Goal: Information Seeking & Learning: Learn about a topic

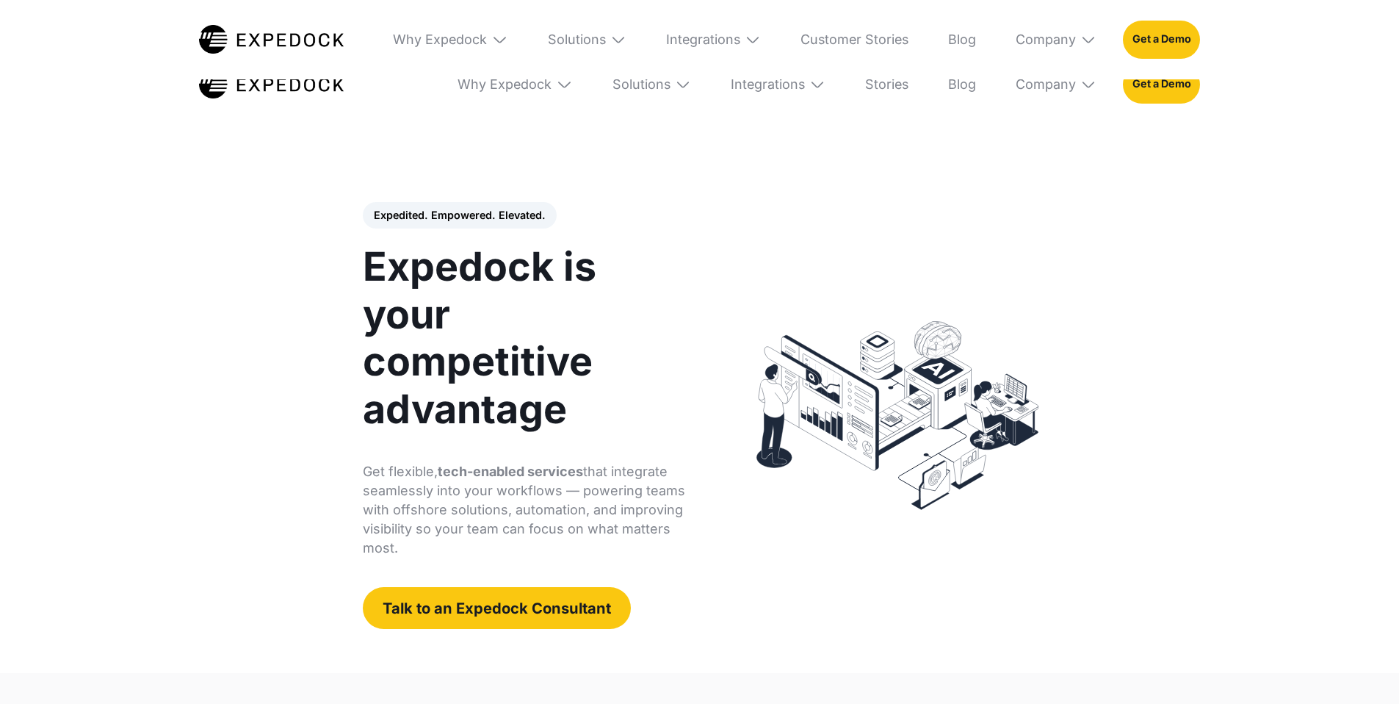
select select
click at [603, 46] on div "Solutions" at bounding box center [577, 40] width 58 height 16
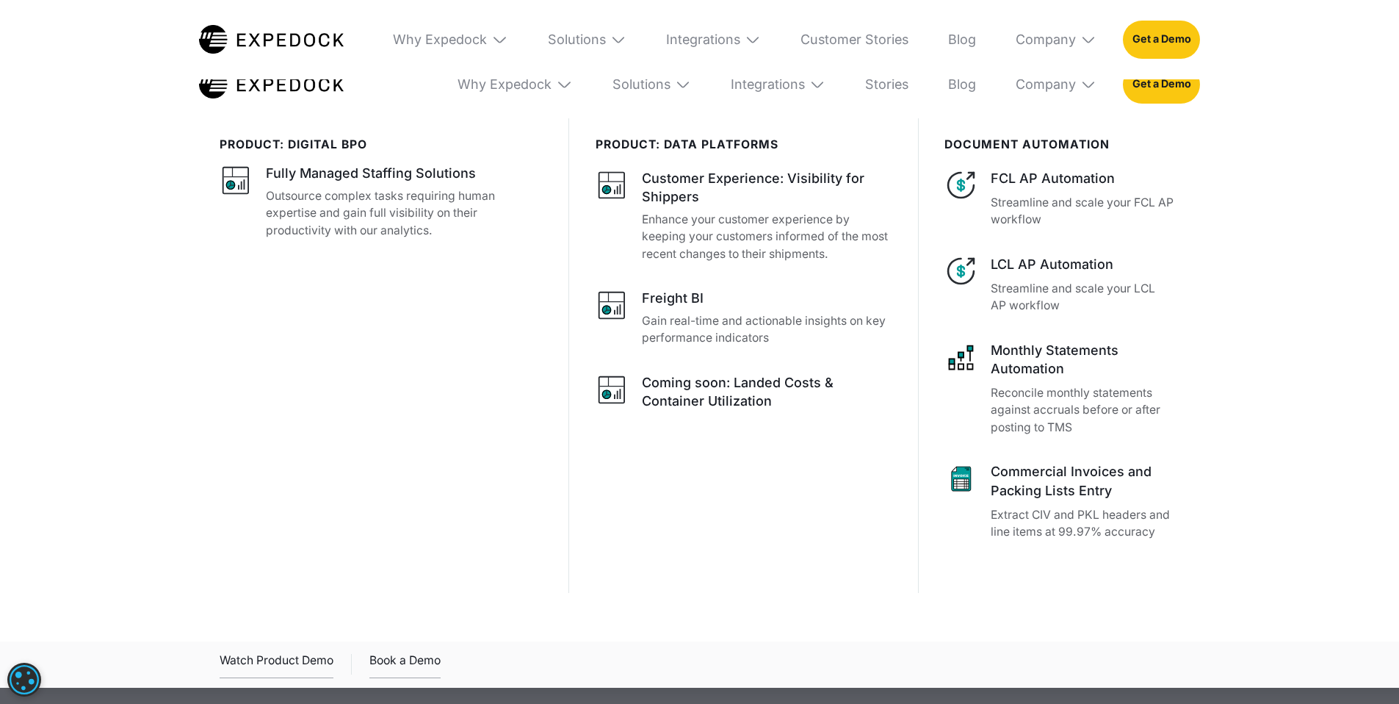
click at [655, 72] on div "Why Expedock WHy Expedock Expedock Document Automation Products vs. Alternative…" at bounding box center [790, 39] width 820 height 79
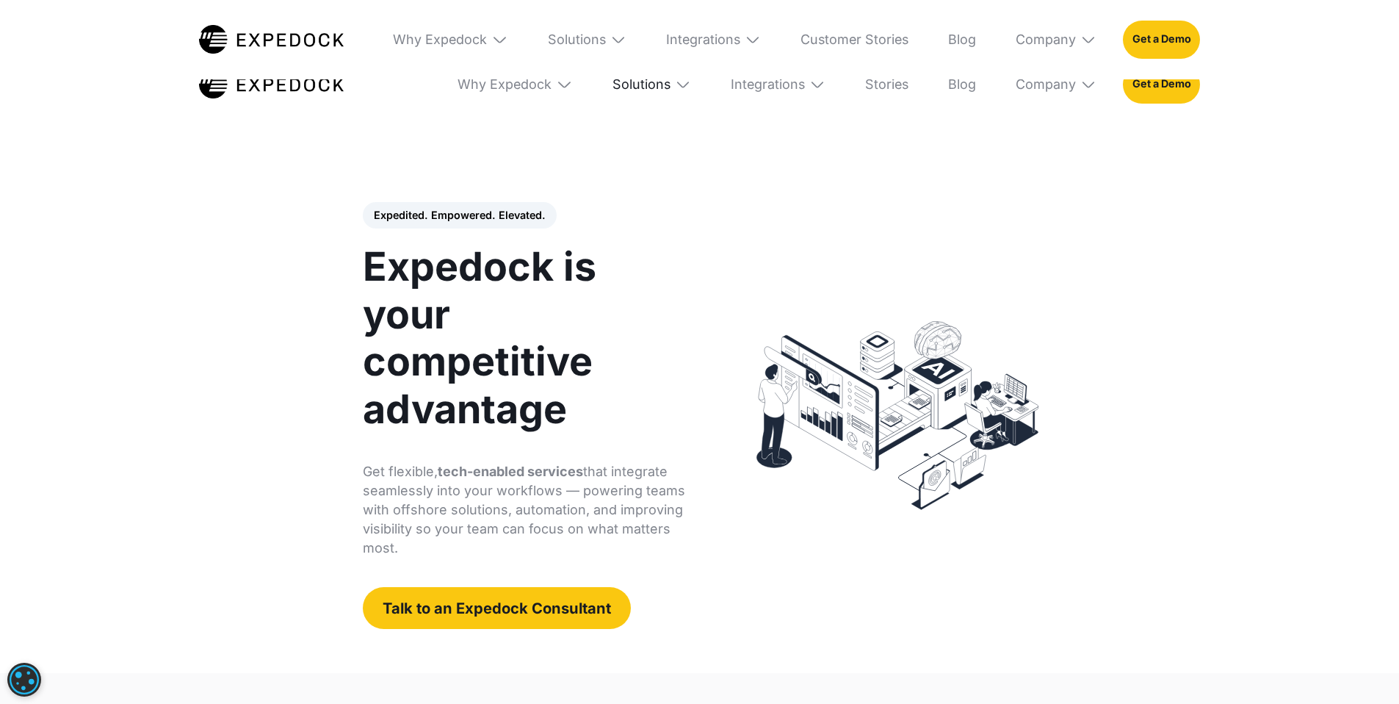
click at [661, 82] on div "Solutions" at bounding box center [642, 84] width 58 height 16
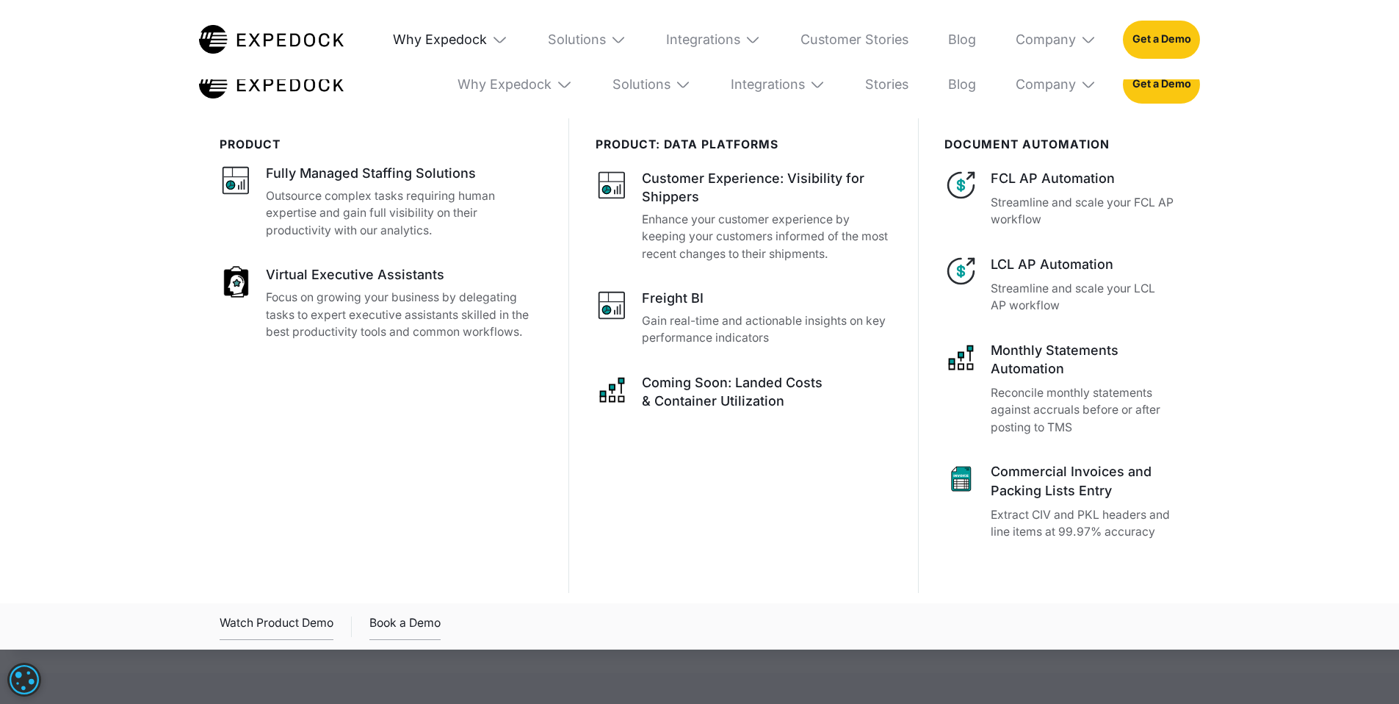
click at [451, 37] on div "Why Expedock" at bounding box center [440, 40] width 94 height 16
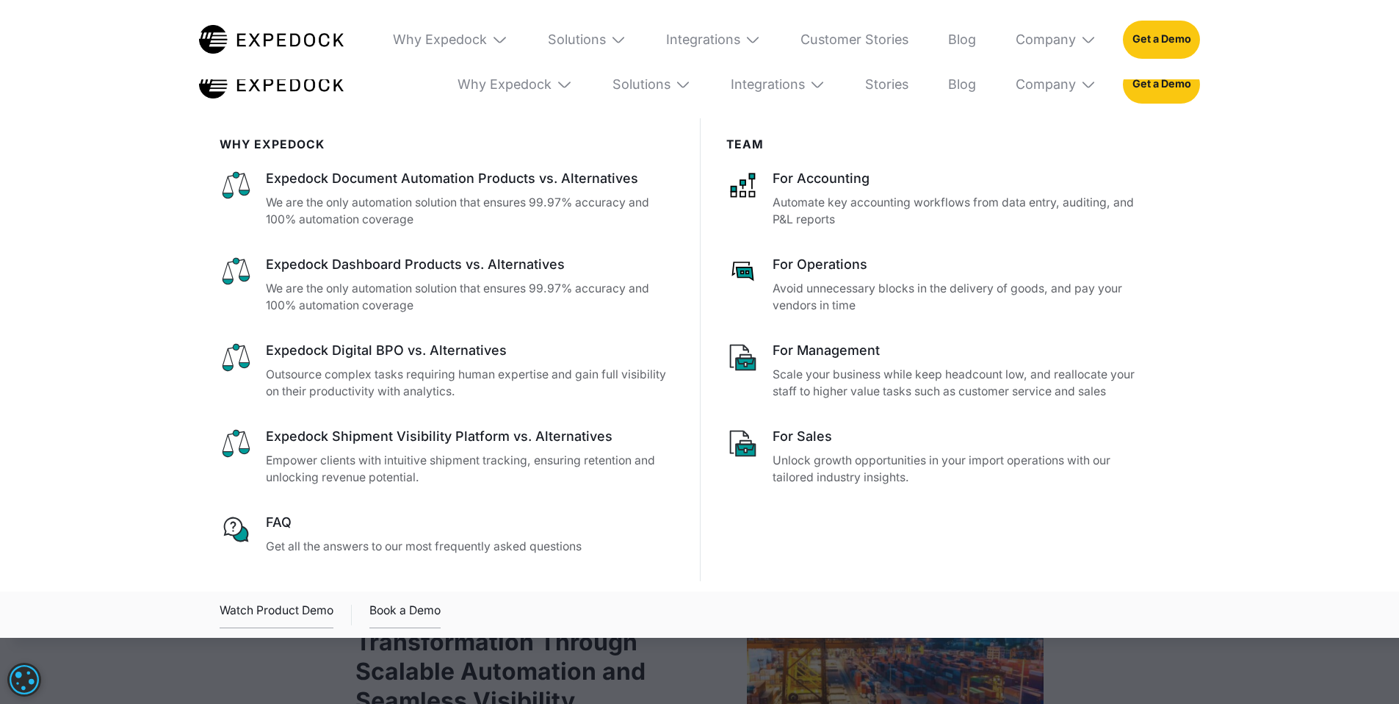
scroll to position [1141, 0]
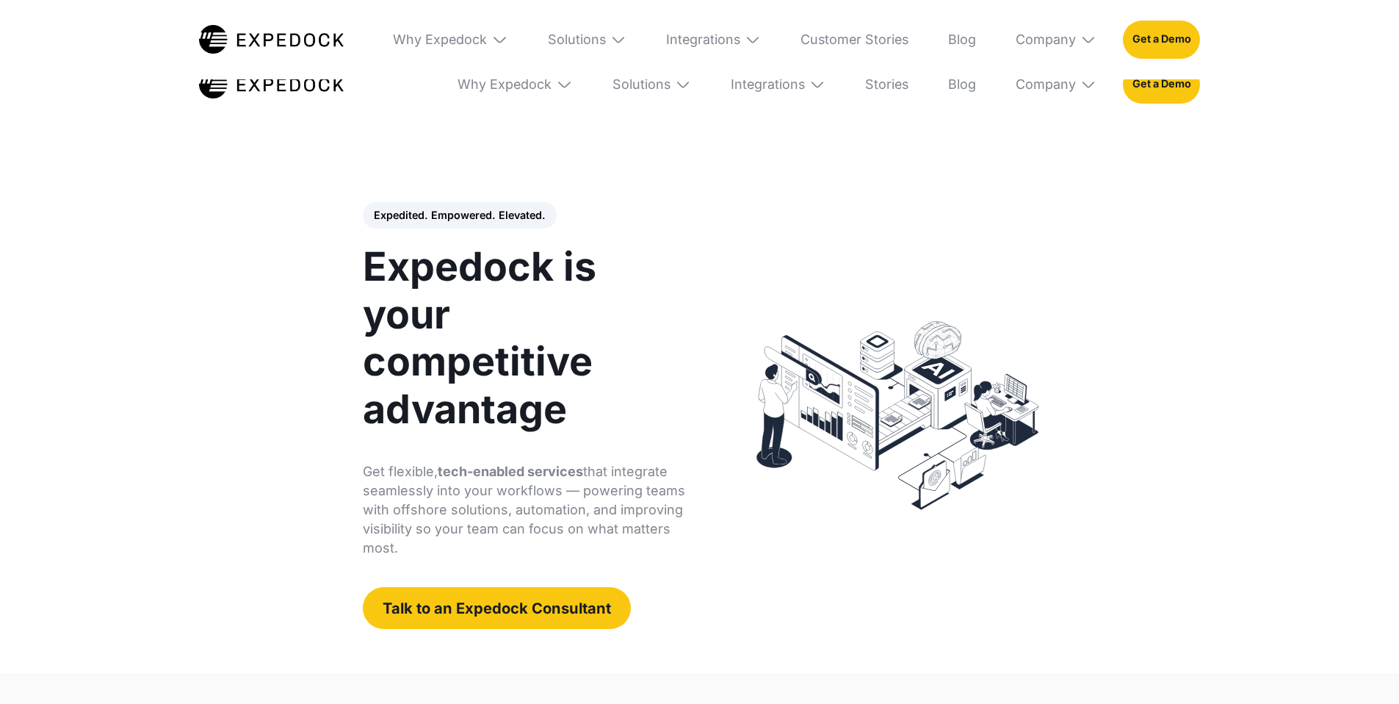
select select
